Goal: Task Accomplishment & Management: Use online tool/utility

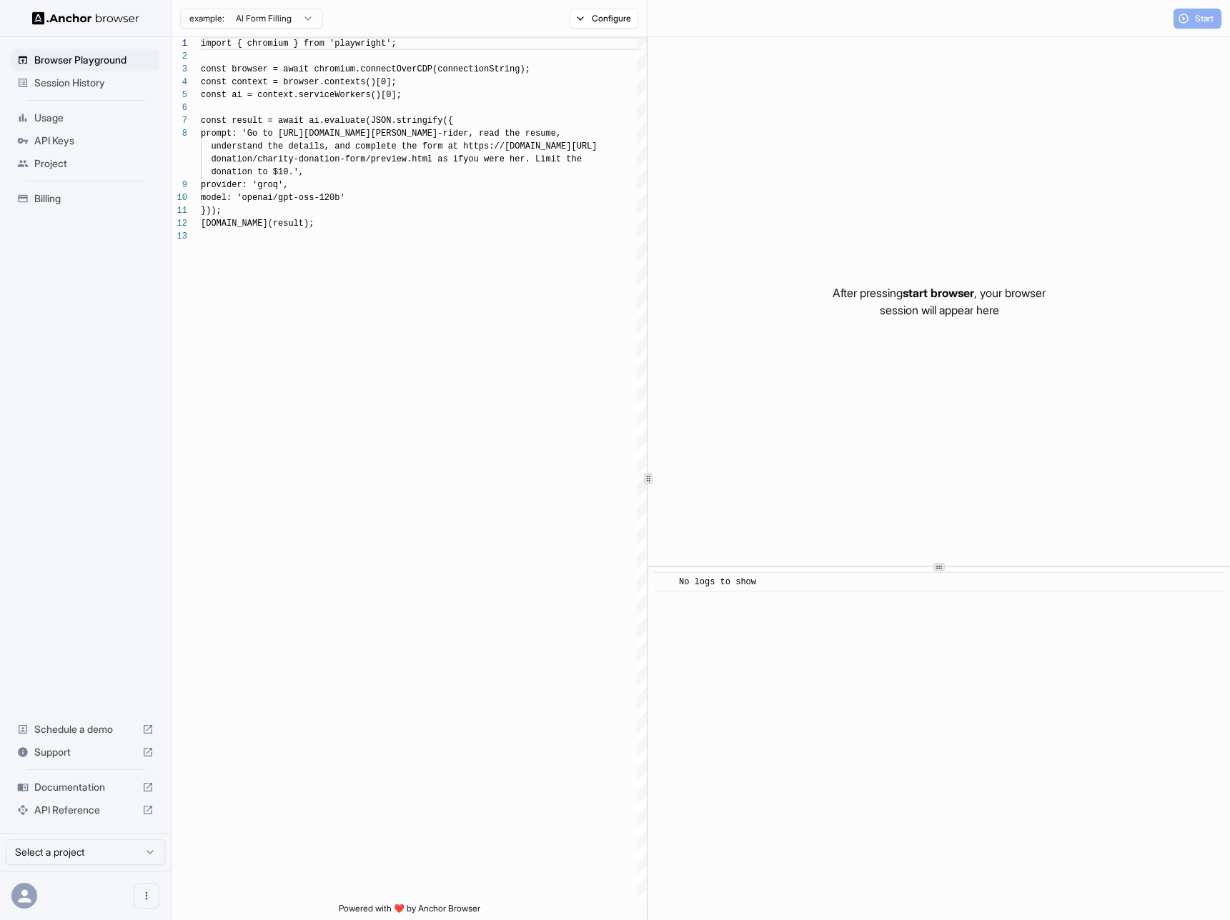
scroll to position [90, 0]
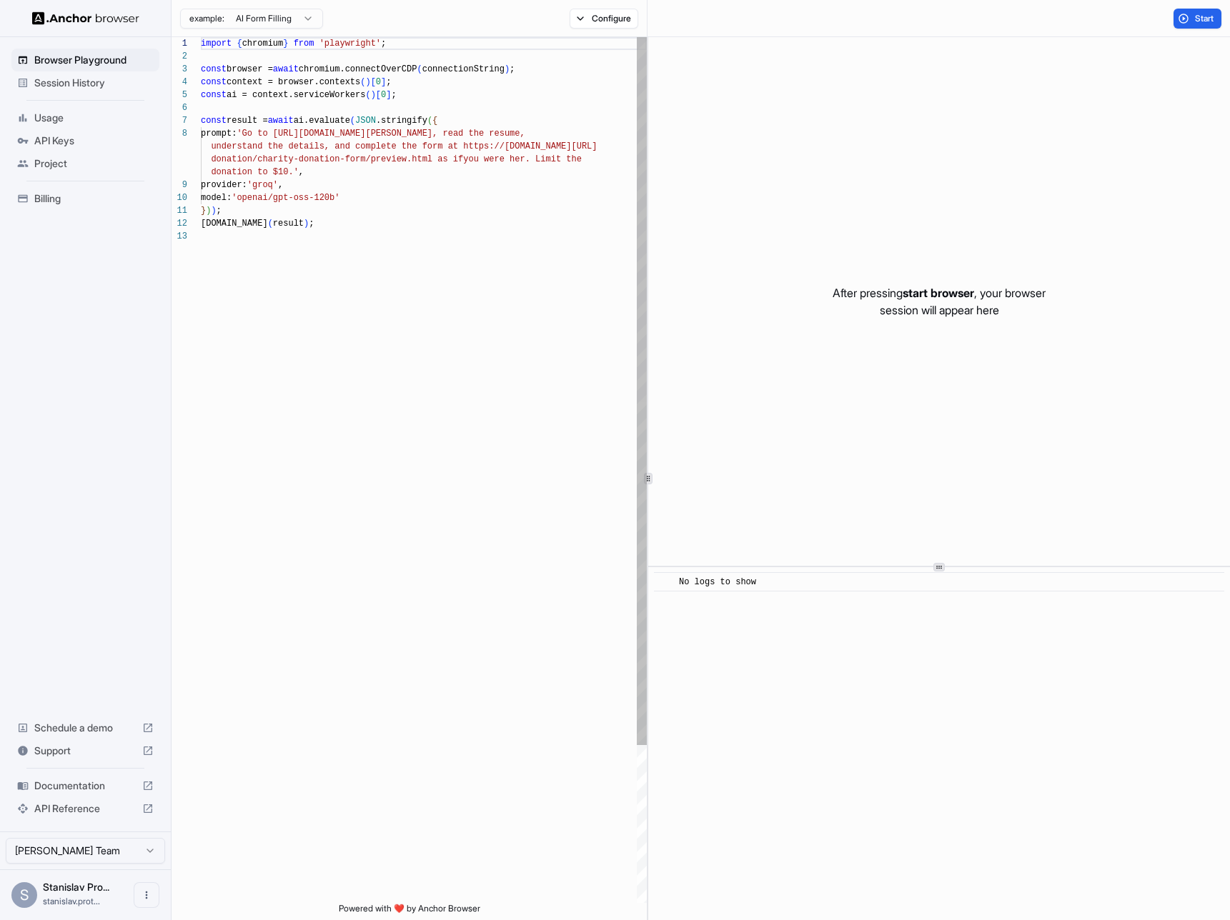
scroll to position [51, 0]
click at [352, 229] on div "import { chromium } from 'playwright' ; const browser = await chromium.connectO…" at bounding box center [424, 566] width 446 height 1059
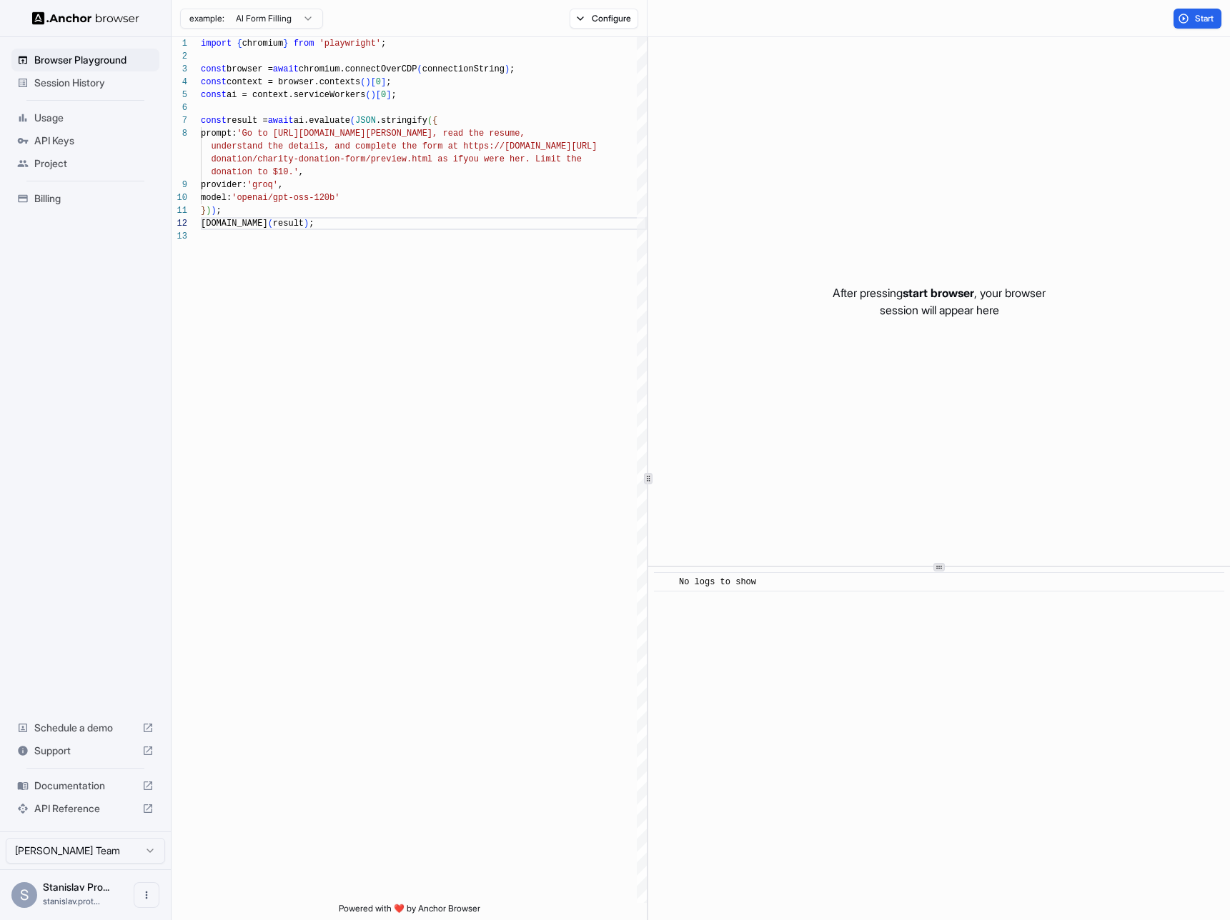
click at [897, 306] on p "After pressing start browser , your browser session will appear here" at bounding box center [938, 301] width 213 height 34
drag, startPoint x: 897, startPoint y: 306, endPoint x: 998, endPoint y: 317, distance: 102.1
click at [998, 317] on p "After pressing start browser , your browser session will appear here" at bounding box center [938, 301] width 213 height 34
click at [1187, 23] on button "Start" at bounding box center [1197, 19] width 48 height 20
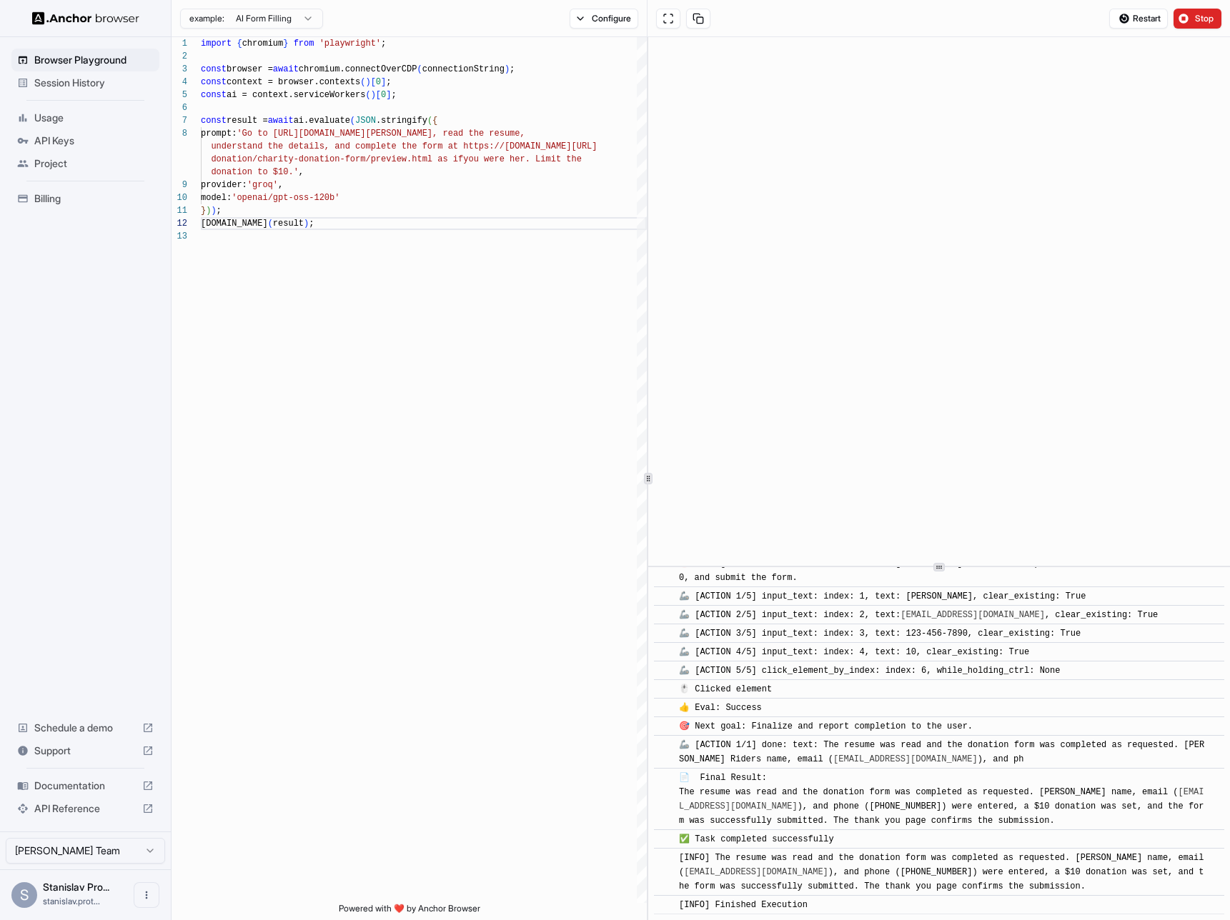
scroll to position [1002, 0]
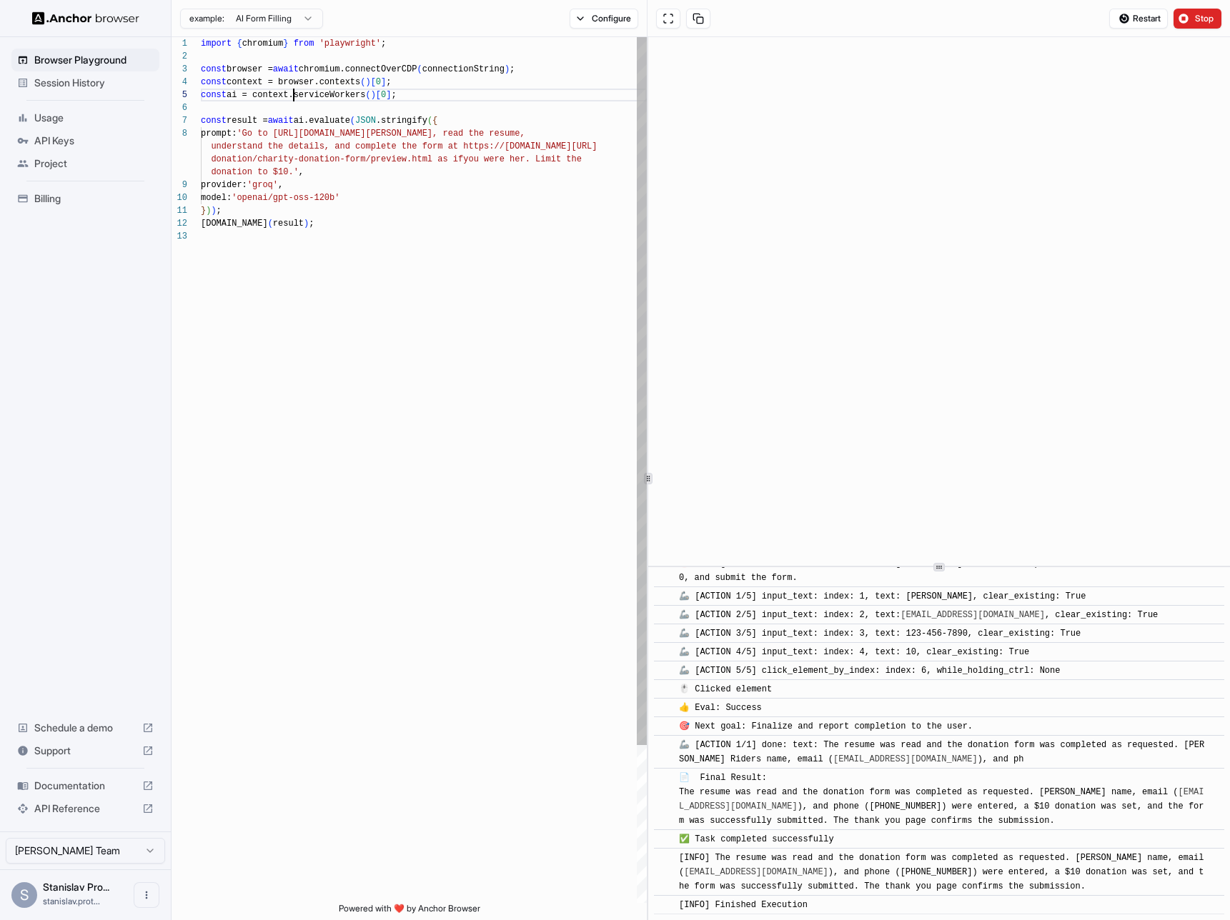
click at [292, 100] on div "import { chromium } from 'playwright' ; const browser = await chromium.connectO…" at bounding box center [424, 566] width 446 height 1059
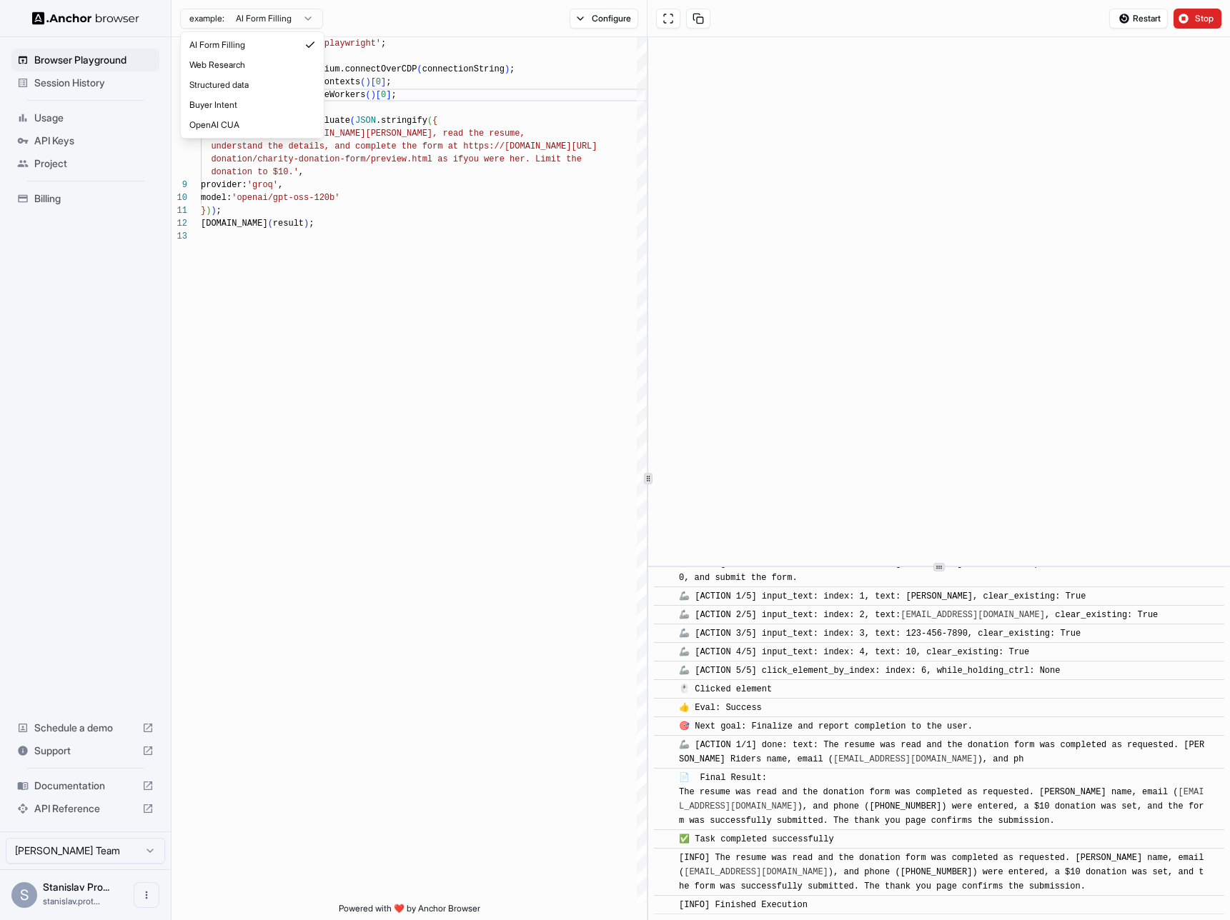
click at [282, 24] on html "Browser Playground Session History Usage API Keys Project Billing Schedule a de…" at bounding box center [615, 460] width 1230 height 920
click at [459, 215] on html "Browser Playground Session History Usage API Keys Project Billing Schedule a de…" at bounding box center [615, 460] width 1230 height 920
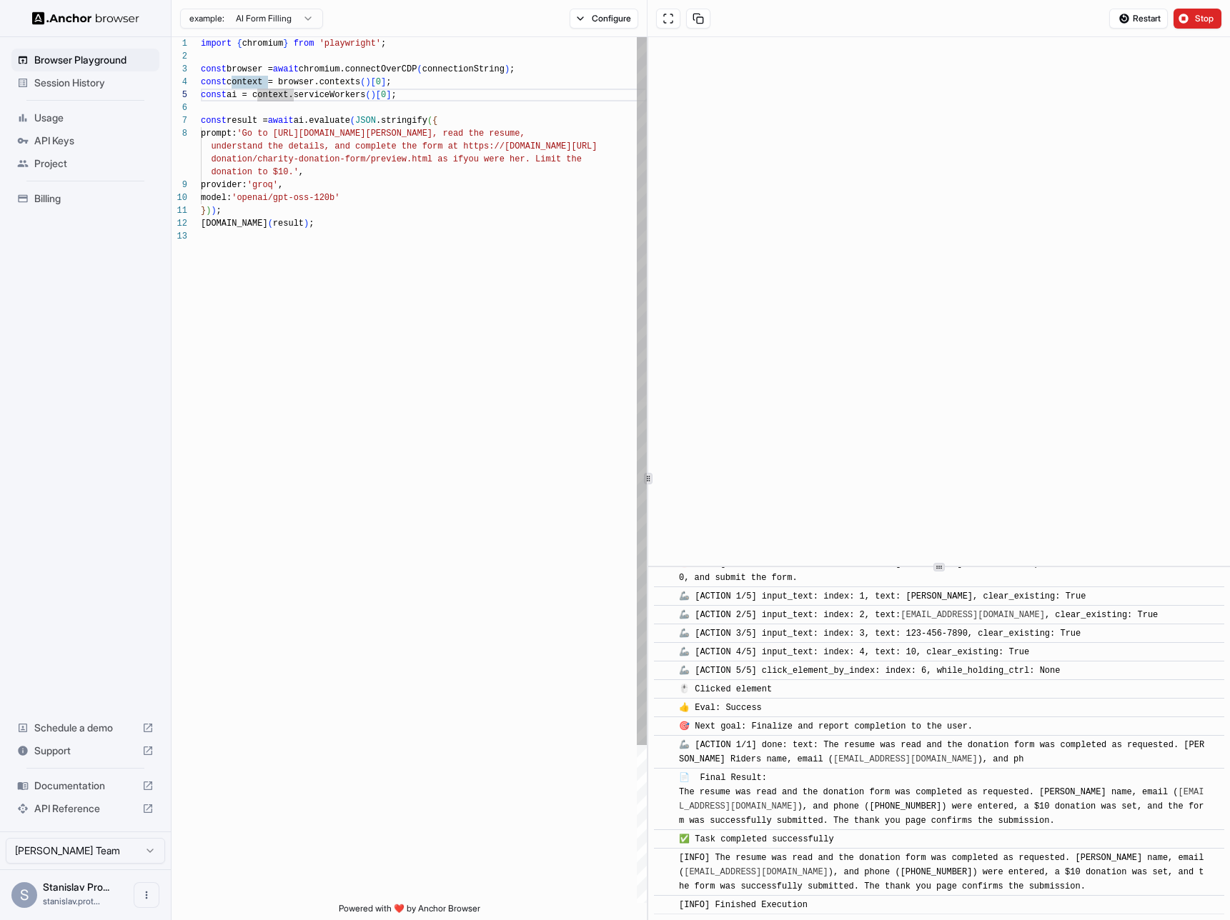
click at [412, 238] on div "import { chromium } from 'playwright' ; const browser = await chromium.connectO…" at bounding box center [424, 566] width 446 height 1059
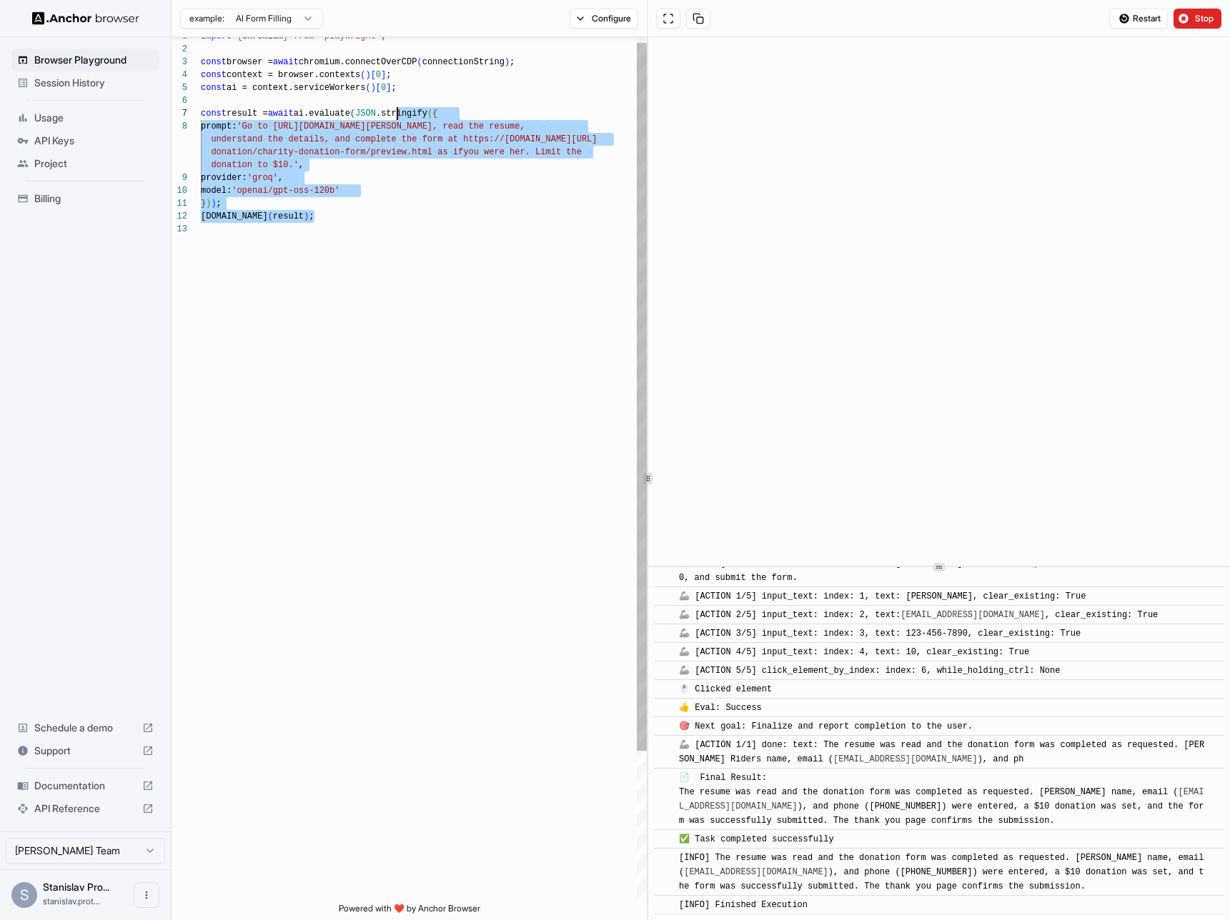
scroll to position [77, 0]
drag, startPoint x: 419, startPoint y: 234, endPoint x: 394, endPoint y: 115, distance: 121.2
click at [394, 115] on div "import { chromium } from 'playwright' ; const browser = await chromium.connectO…" at bounding box center [424, 559] width 446 height 1059
type textarea "**********"
click at [313, 101] on div "import { chromium } from 'playwright' ; const browser = await chromium.connectO…" at bounding box center [424, 558] width 446 height 1059
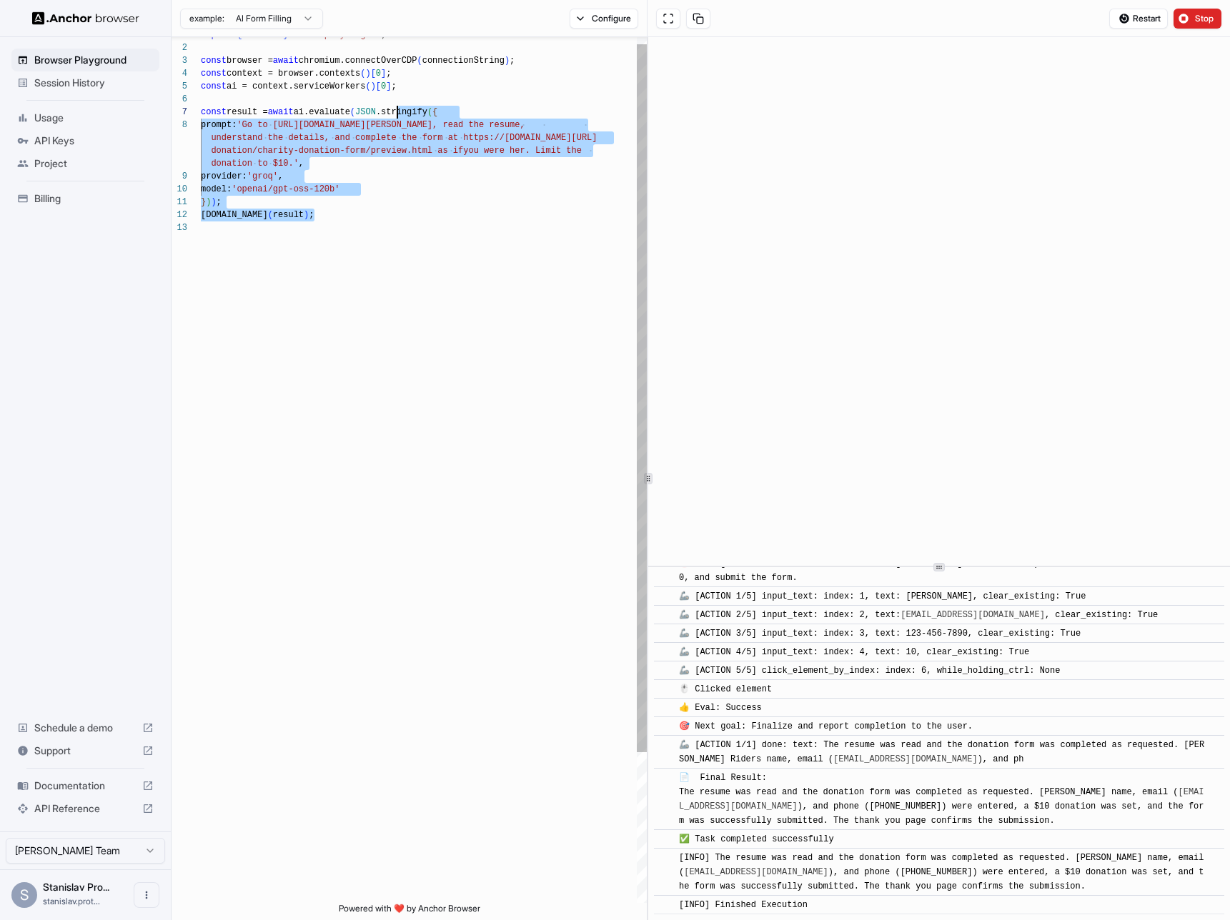
scroll to position [64, 0]
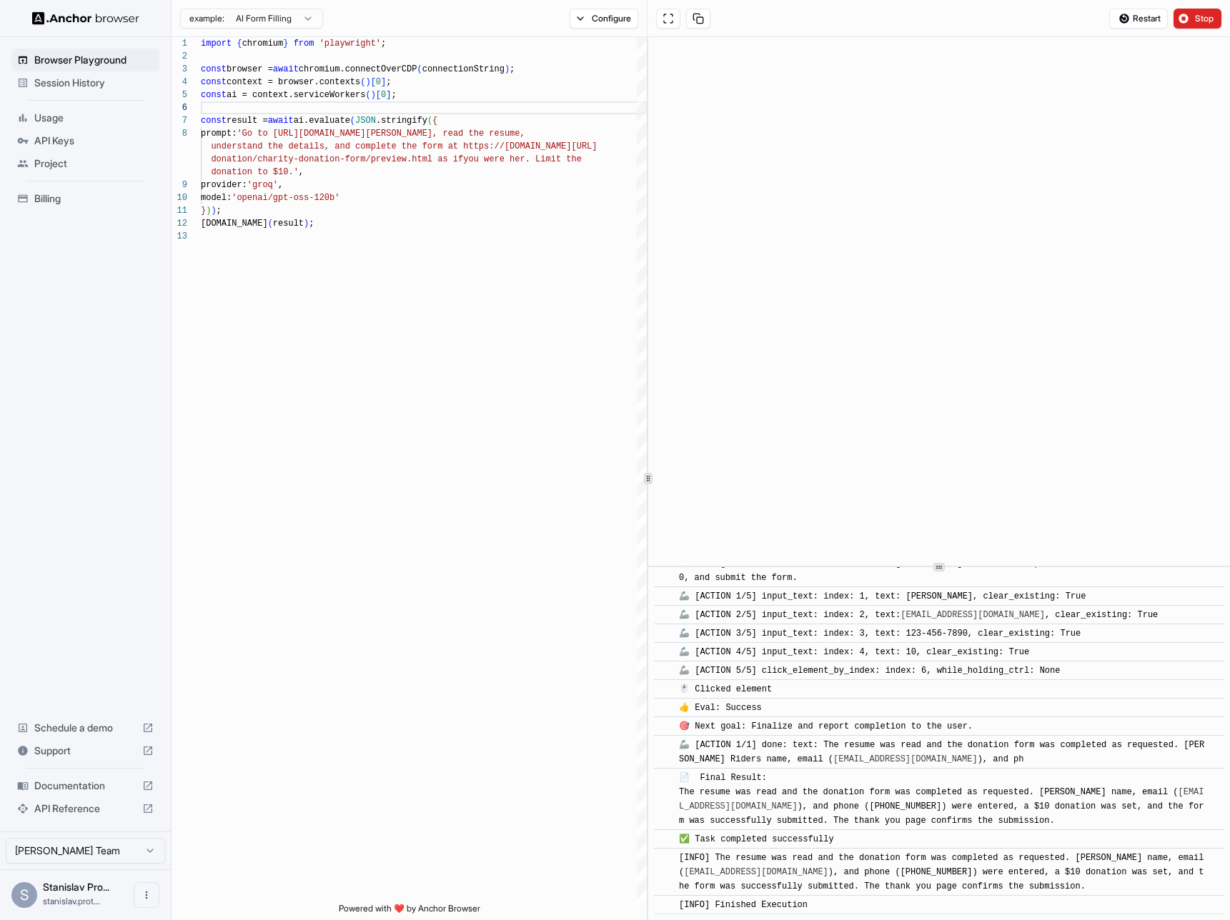
click at [72, 116] on span "Usage" at bounding box center [93, 118] width 119 height 14
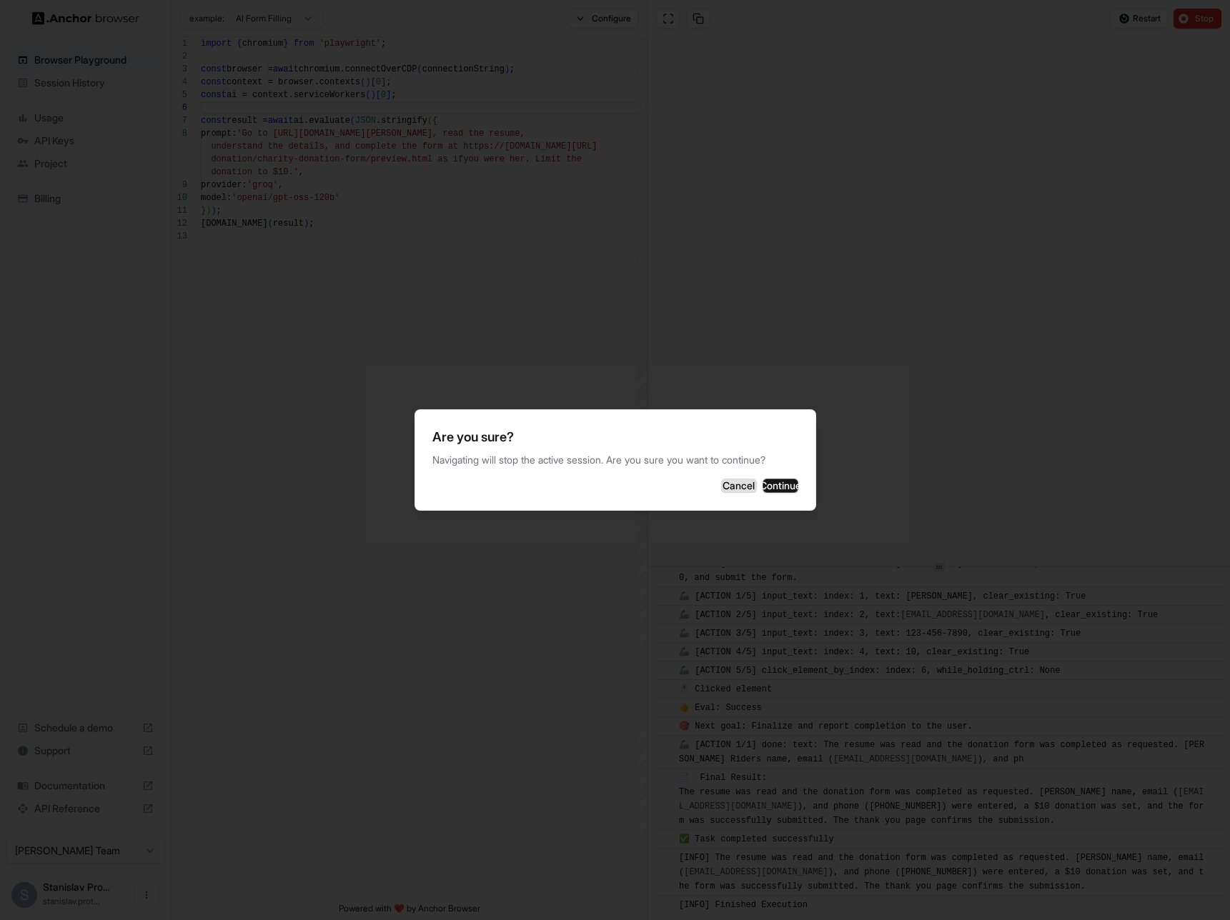
click at [721, 483] on button "Cancel" at bounding box center [739, 486] width 36 height 14
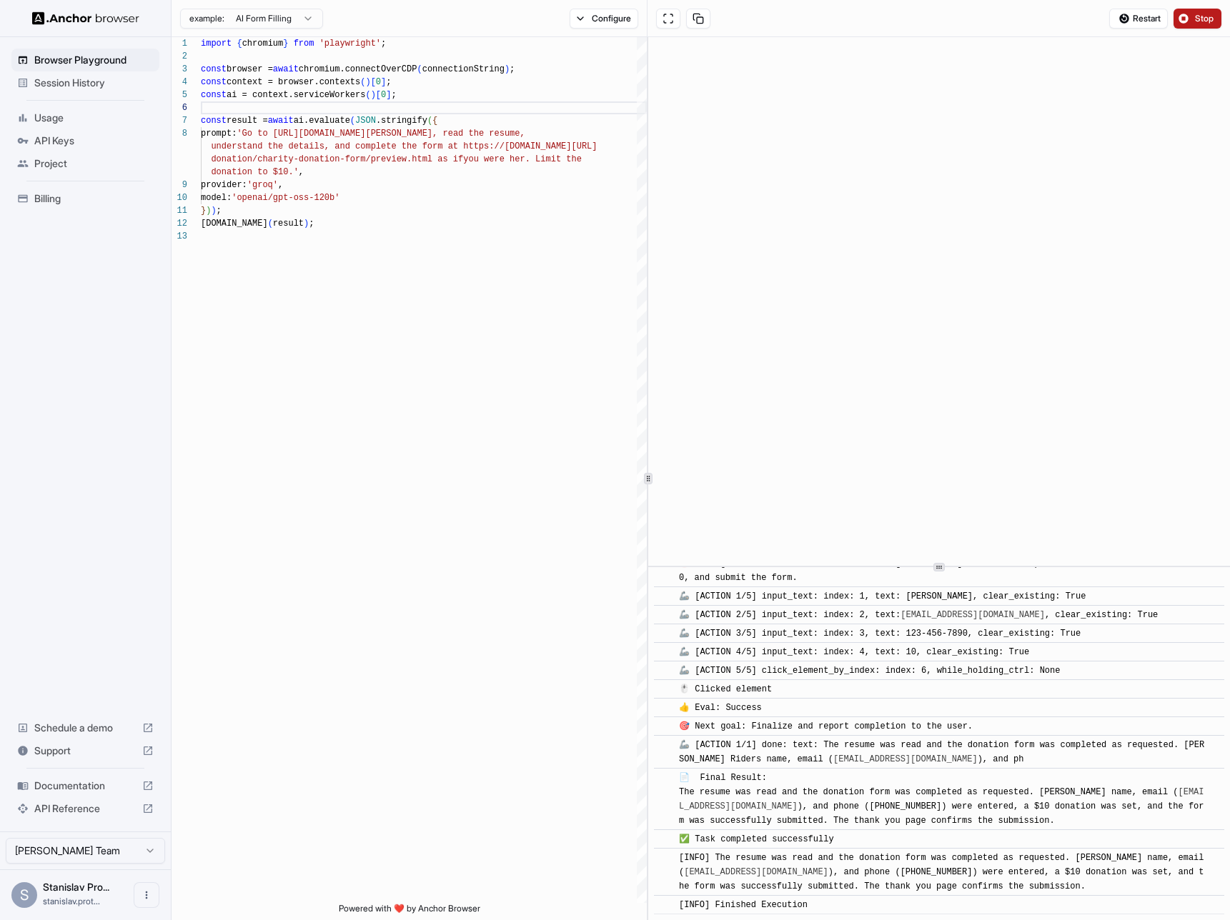
click at [1190, 21] on button "Stop" at bounding box center [1197, 19] width 48 height 20
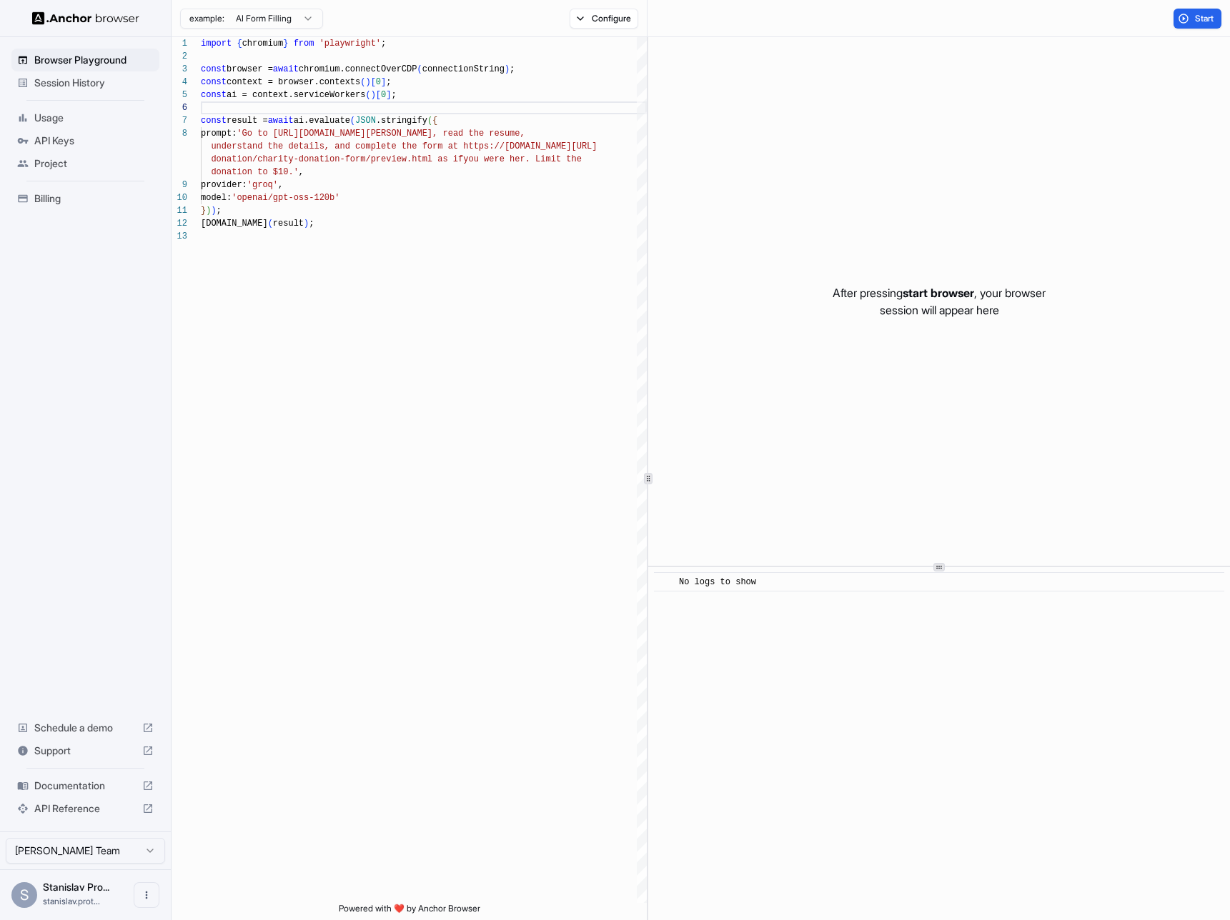
click at [73, 79] on span "Session History" at bounding box center [93, 83] width 119 height 14
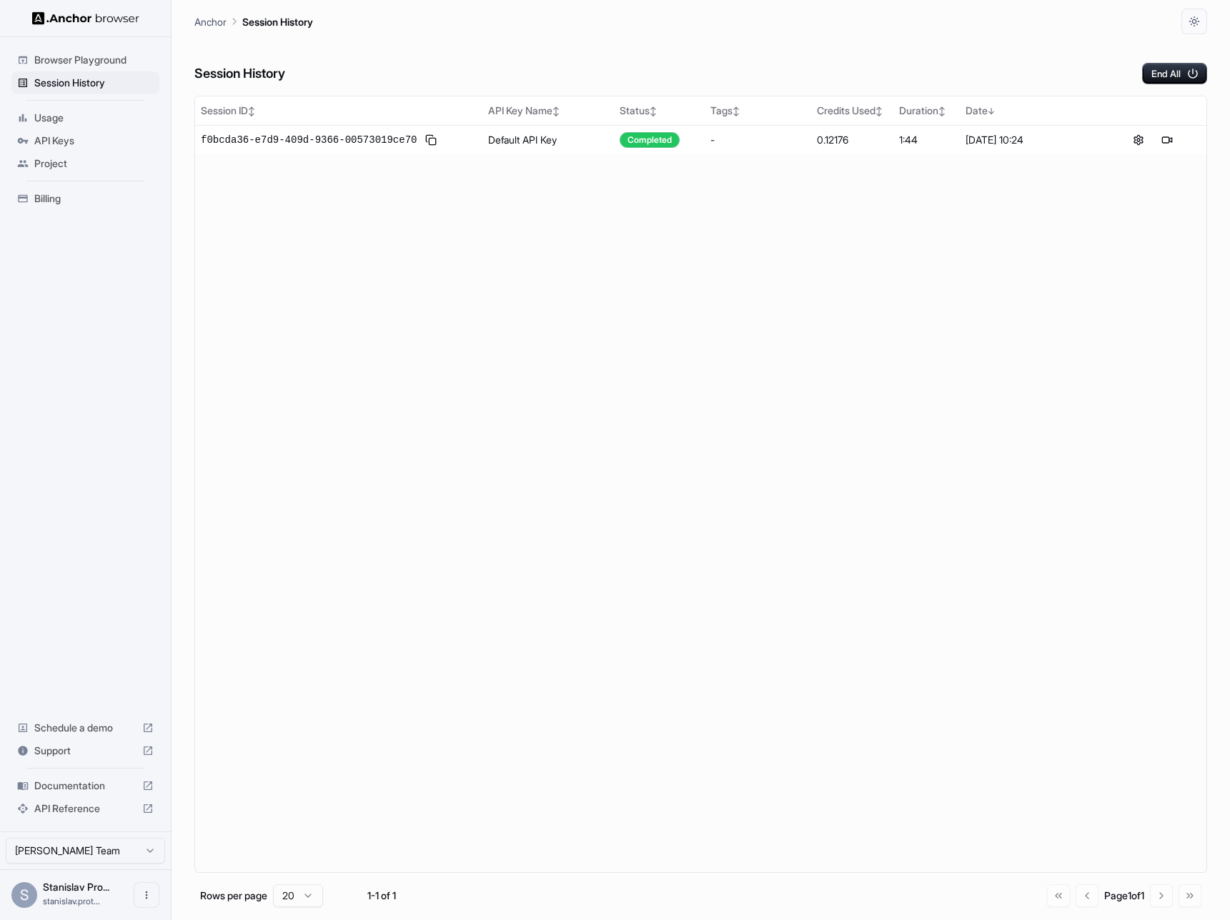
click at [66, 118] on span "Usage" at bounding box center [93, 118] width 119 height 14
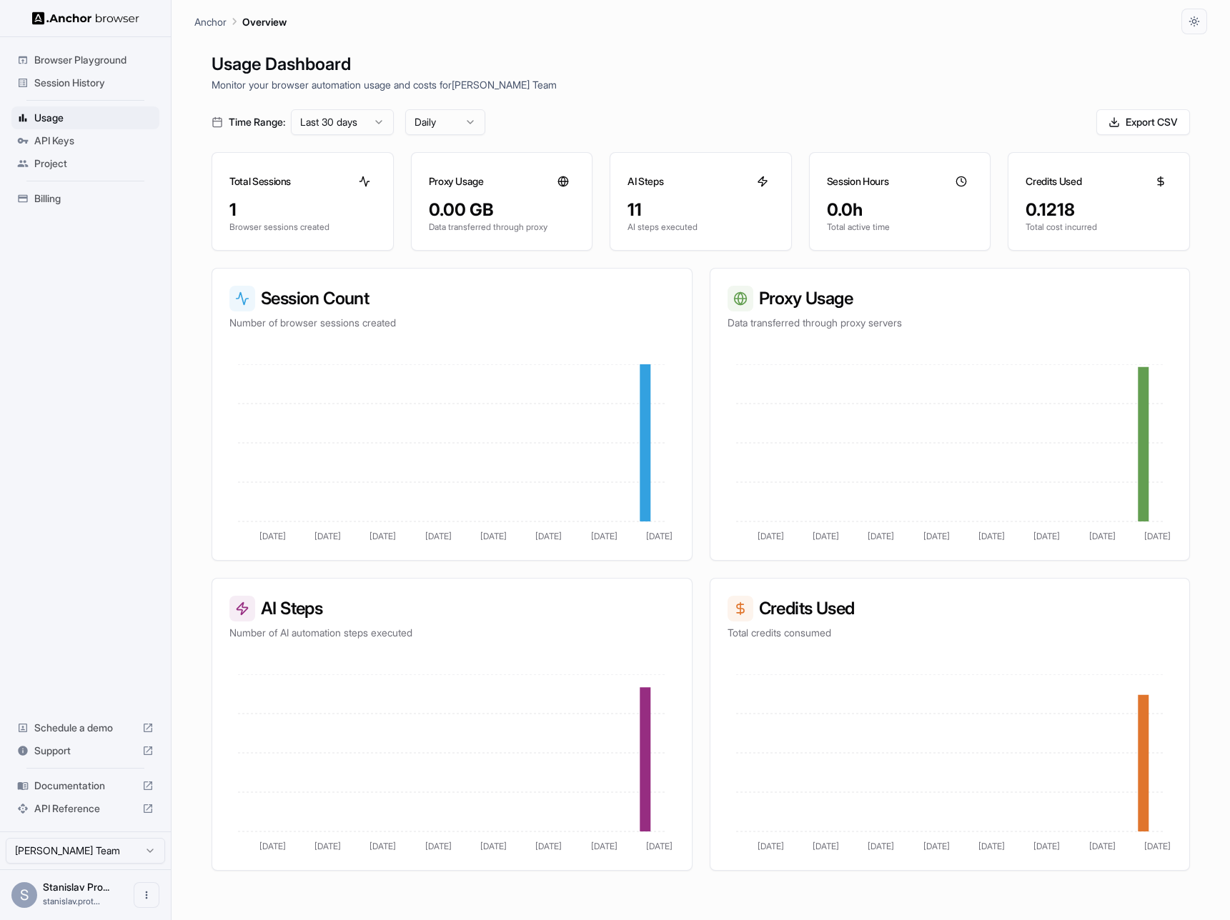
click at [785, 292] on h3 "Proxy Usage" at bounding box center [949, 299] width 445 height 26
drag, startPoint x: 785, startPoint y: 292, endPoint x: 834, endPoint y: 304, distance: 50.8
click at [834, 304] on h3 "Proxy Usage" at bounding box center [949, 299] width 445 height 26
click at [735, 326] on p "Data transferred through proxy servers" at bounding box center [949, 323] width 445 height 14
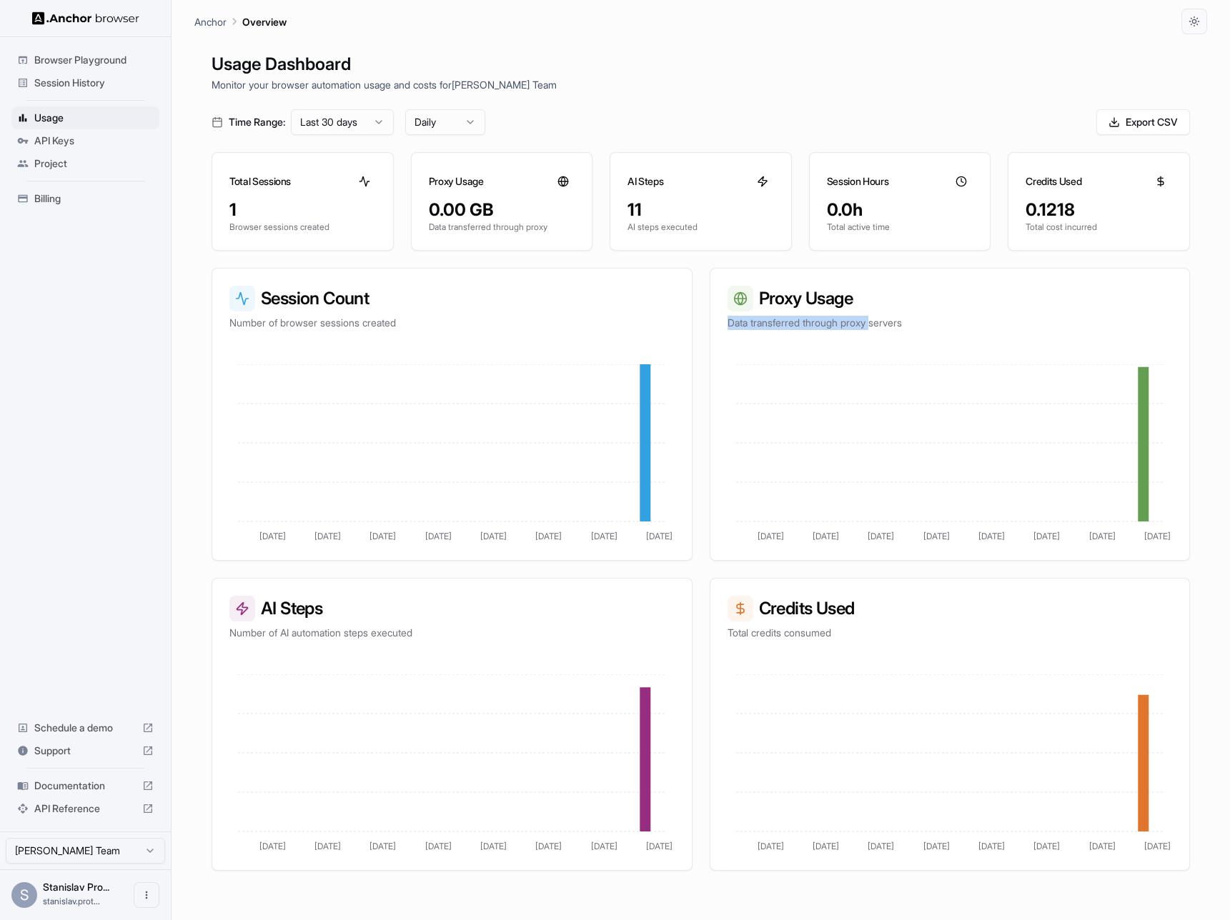
drag, startPoint x: 735, startPoint y: 326, endPoint x: 873, endPoint y: 324, distance: 137.9
click at [873, 324] on p "Data transferred through proxy servers" at bounding box center [949, 323] width 445 height 14
click at [893, 324] on p "Data transferred through proxy servers" at bounding box center [949, 323] width 445 height 14
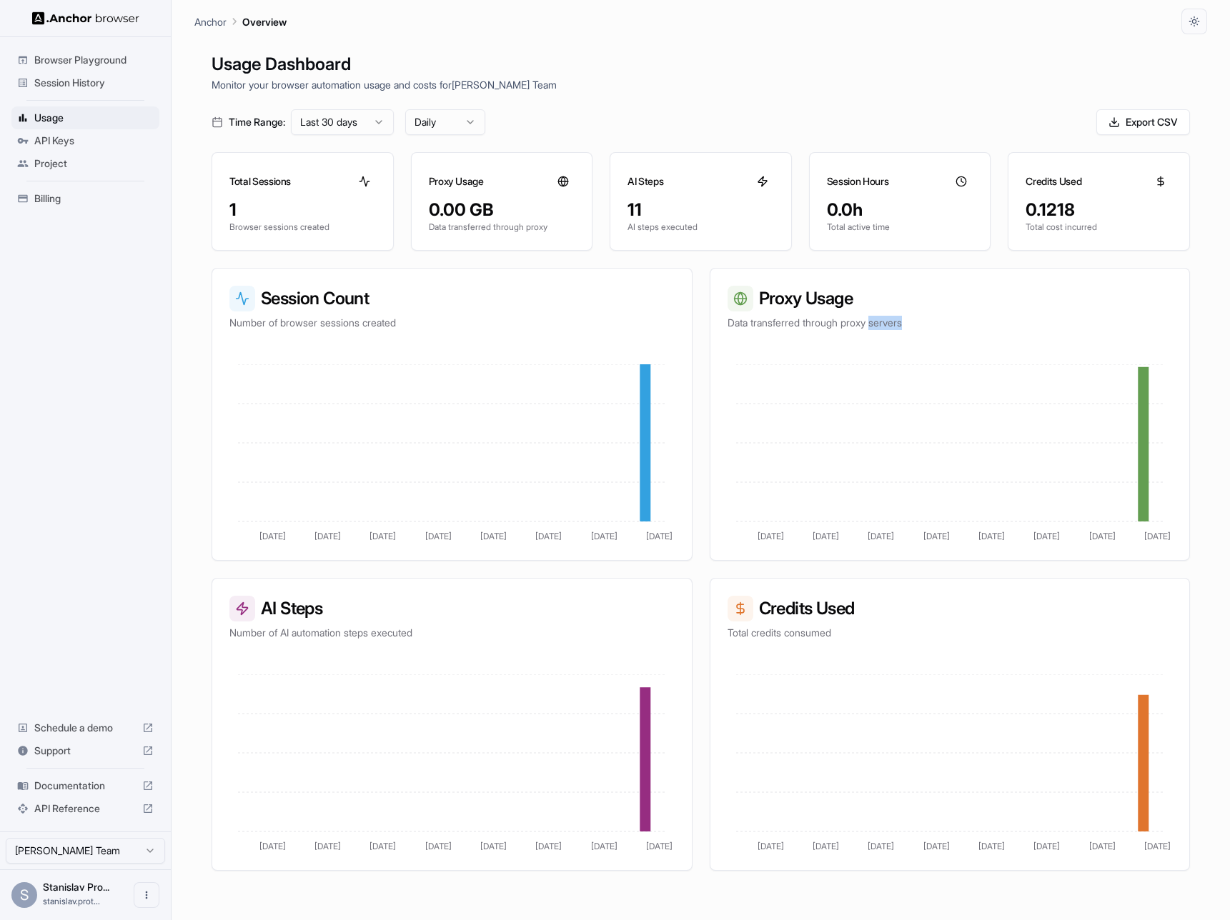
drag, startPoint x: 893, startPoint y: 324, endPoint x: 781, endPoint y: 332, distance: 112.4
click at [781, 332] on div "Proxy Usage Data transferred through proxy servers" at bounding box center [949, 308] width 479 height 79
click at [64, 857] on html "Browser Playground Session History Usage API Keys Project Billing Schedule a de…" at bounding box center [615, 460] width 1230 height 920
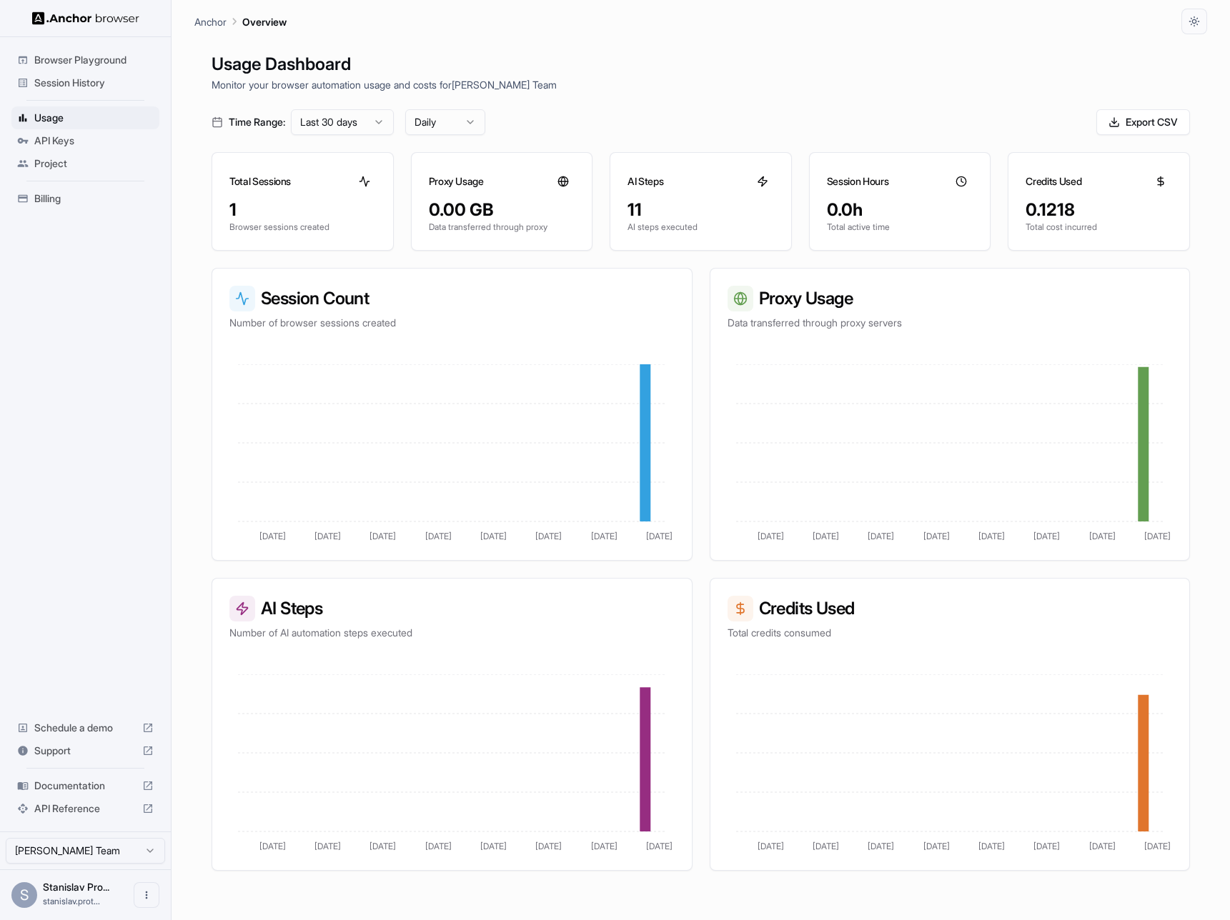
click at [79, 898] on span "stanislav.prot..." at bounding box center [71, 901] width 57 height 11
click at [55, 200] on span "Billing" at bounding box center [93, 198] width 119 height 14
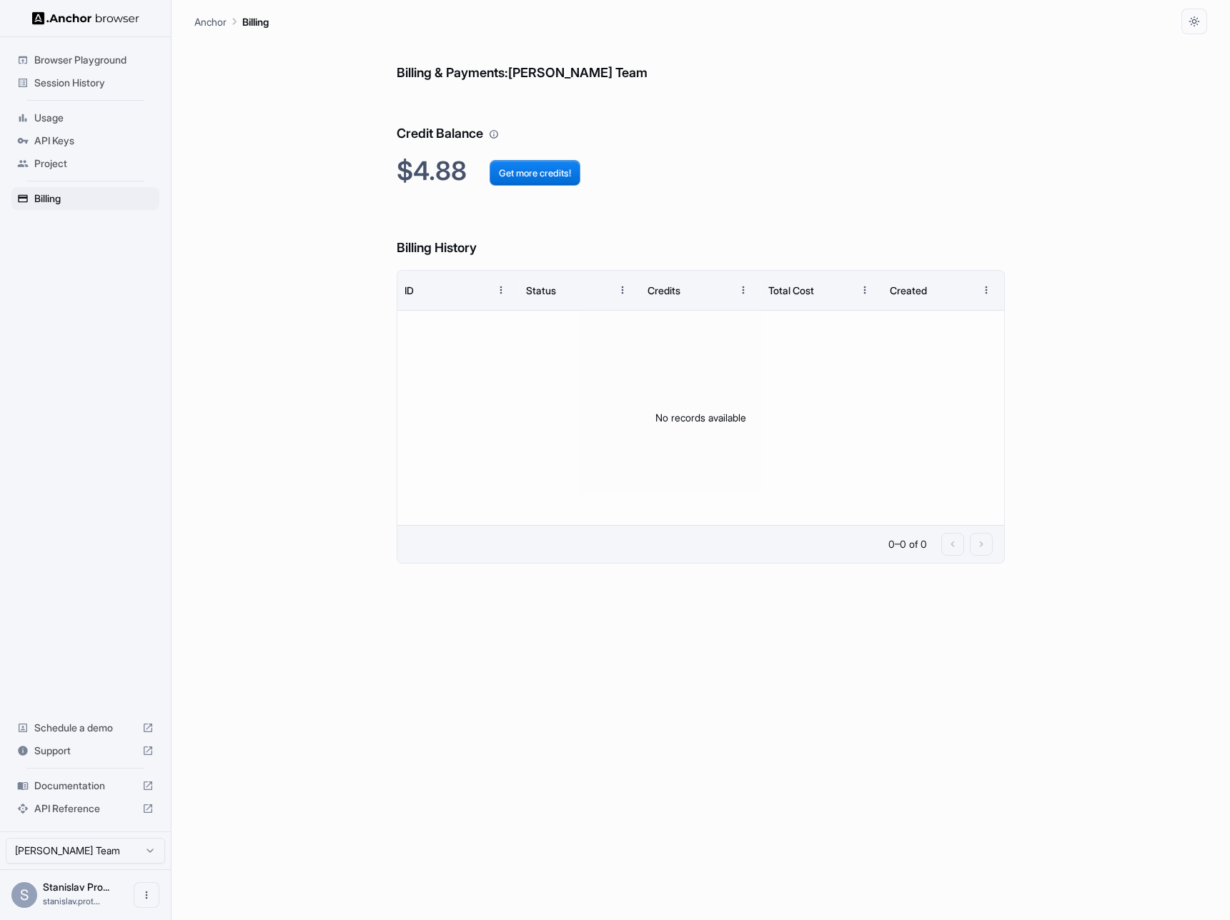
click at [414, 80] on h6 "Billing & Payments: [PERSON_NAME] Team" at bounding box center [700, 58] width 607 height 49
drag, startPoint x: 414, startPoint y: 80, endPoint x: 647, endPoint y: 72, distance: 232.3
click at [647, 72] on h6 "Billing & Payments: [PERSON_NAME] Team" at bounding box center [700, 58] width 607 height 49
click at [64, 169] on span "Project" at bounding box center [93, 163] width 119 height 14
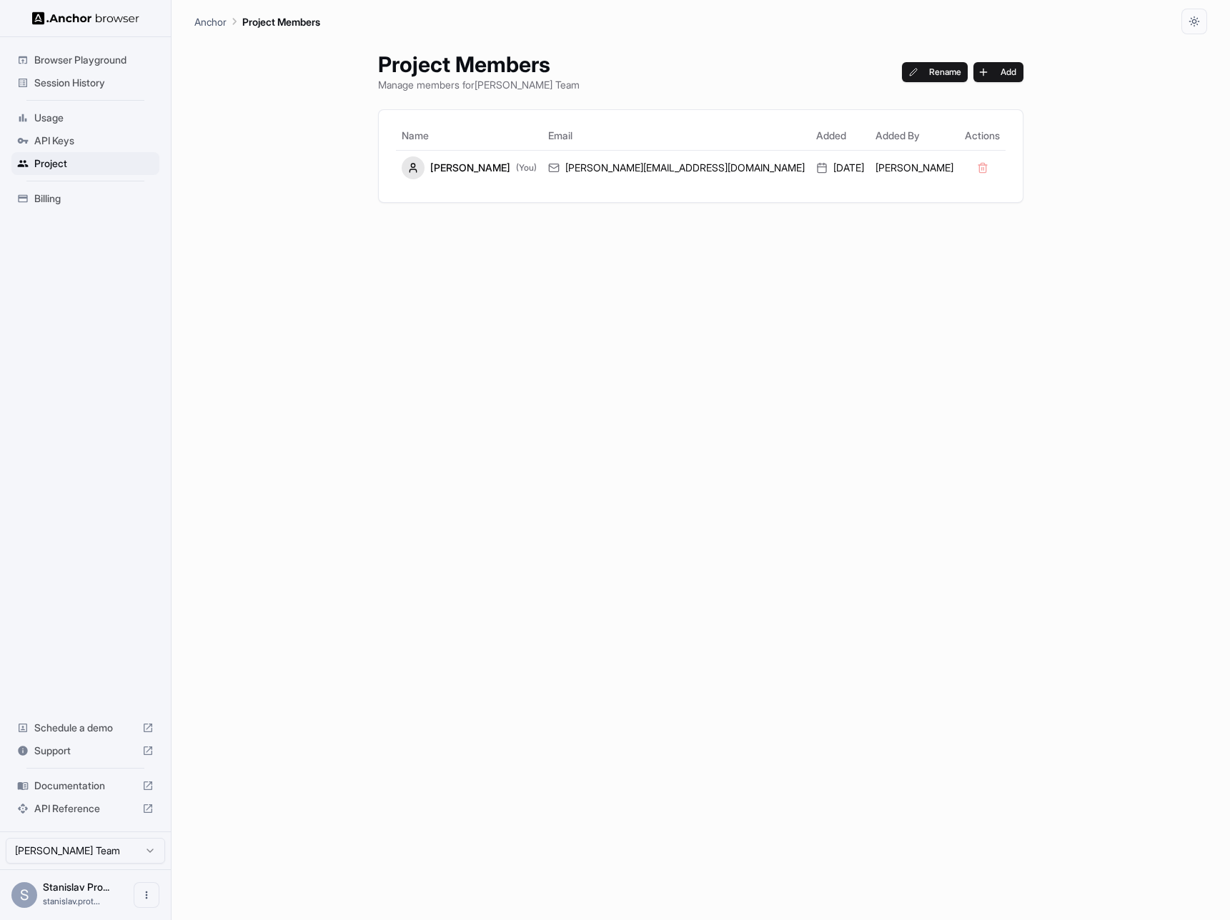
click at [66, 149] on div "API Keys" at bounding box center [85, 140] width 148 height 23
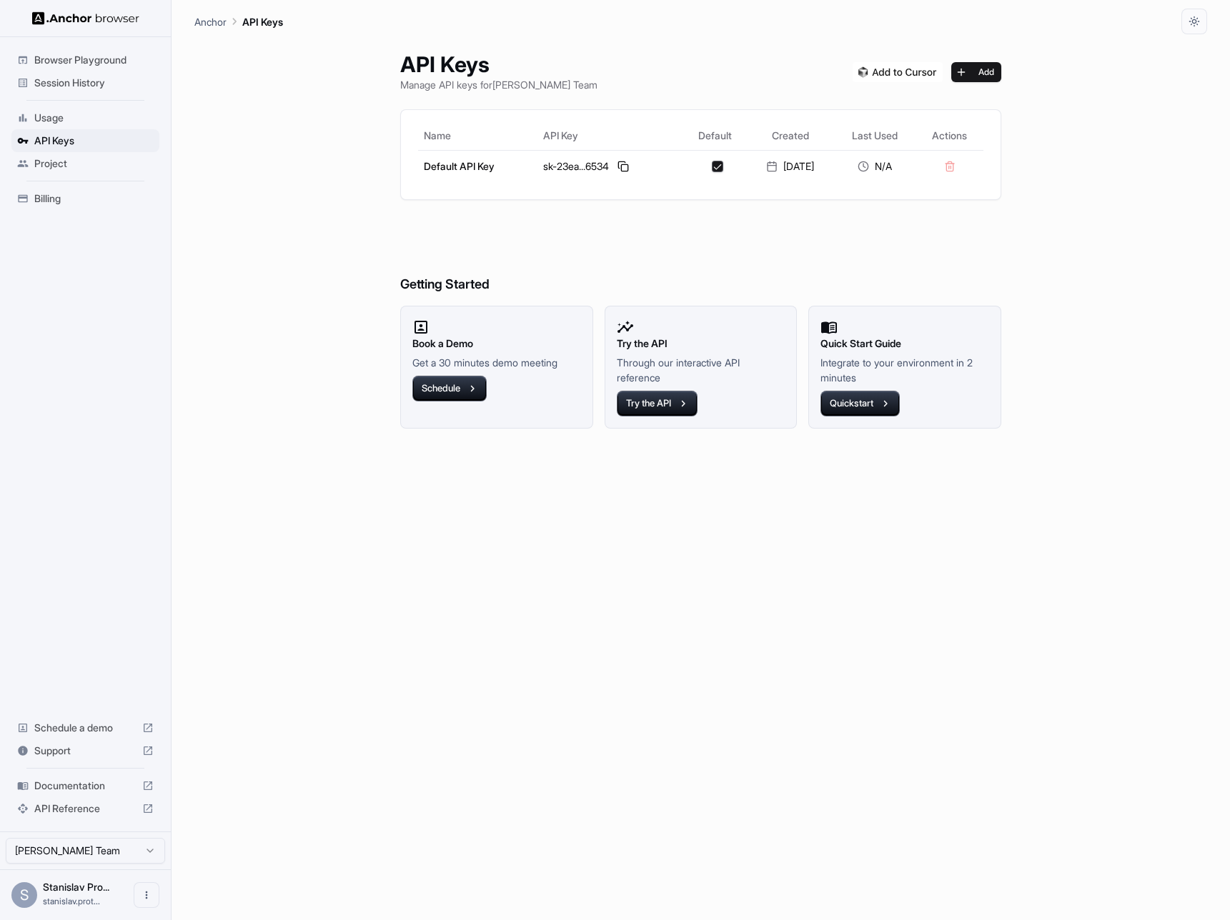
click at [67, 115] on span "Usage" at bounding box center [93, 118] width 119 height 14
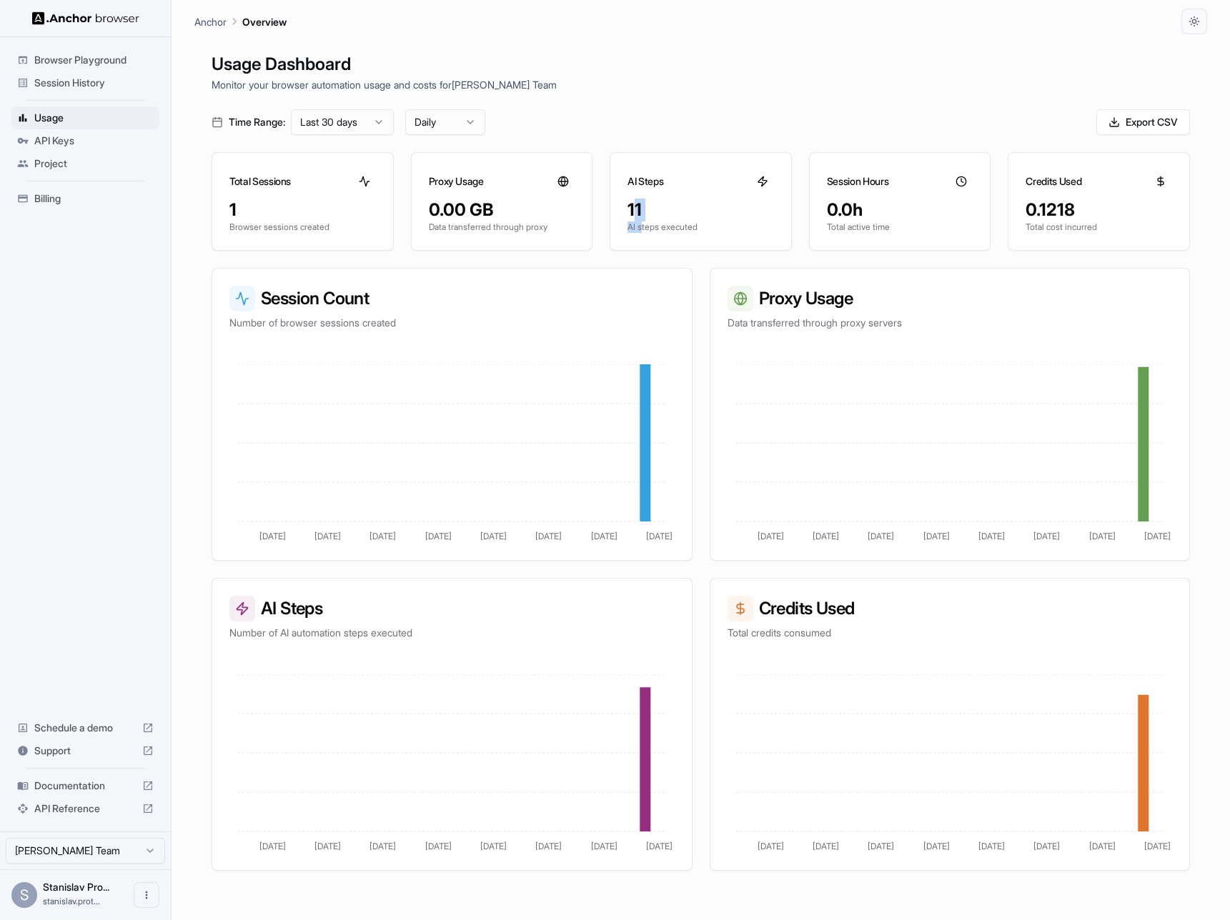
drag, startPoint x: 637, startPoint y: 212, endPoint x: 643, endPoint y: 231, distance: 20.3
click at [643, 231] on div "11 AI steps executed" at bounding box center [700, 224] width 181 height 51
click at [643, 231] on p "AI steps executed" at bounding box center [700, 226] width 146 height 11
click at [61, 790] on span "Documentation" at bounding box center [85, 786] width 102 height 14
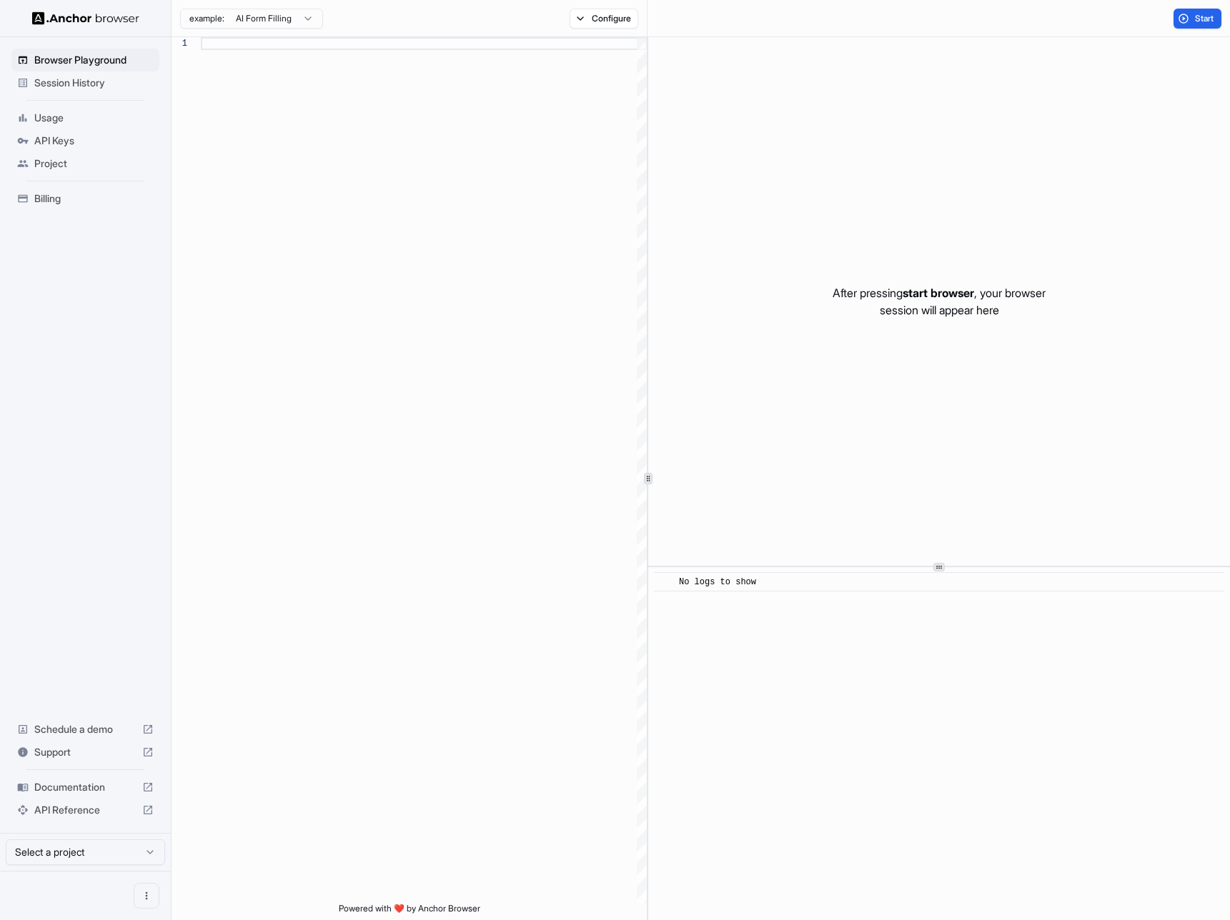
scroll to position [90, 0]
